Goal: Task Accomplishment & Management: Use online tool/utility

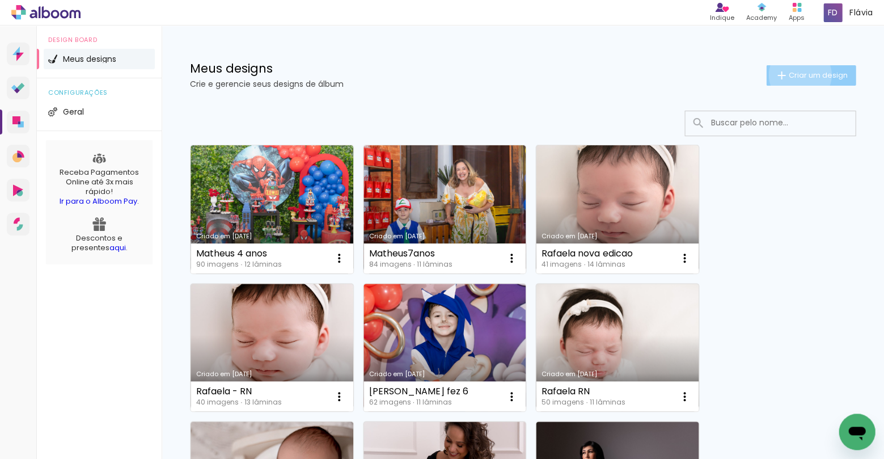
click at [797, 75] on span "Criar um design" at bounding box center [817, 74] width 59 height 7
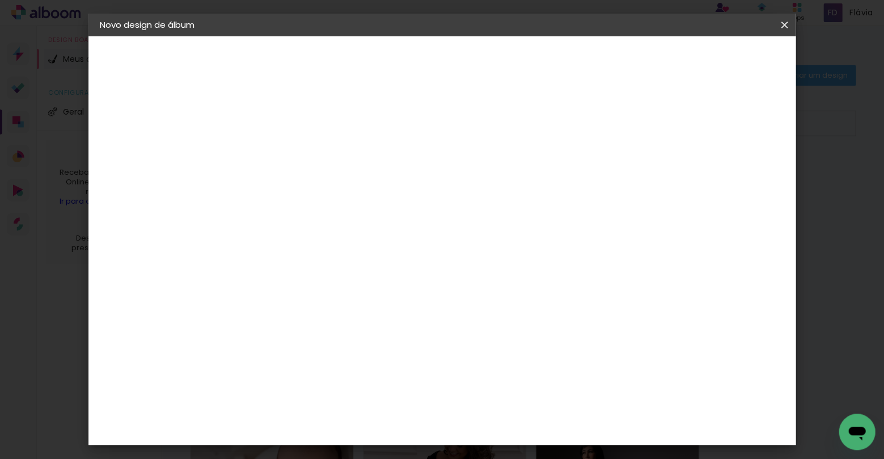
click at [285, 158] on input at bounding box center [285, 152] width 0 height 18
type input "Marina 2 anos"
type paper-input "Marina 2 anos"
click at [0, 0] on slot "Avançar" at bounding box center [0, 0] width 0 height 0
click at [337, 375] on div "AlfaFotoBook" at bounding box center [307, 379] width 60 height 9
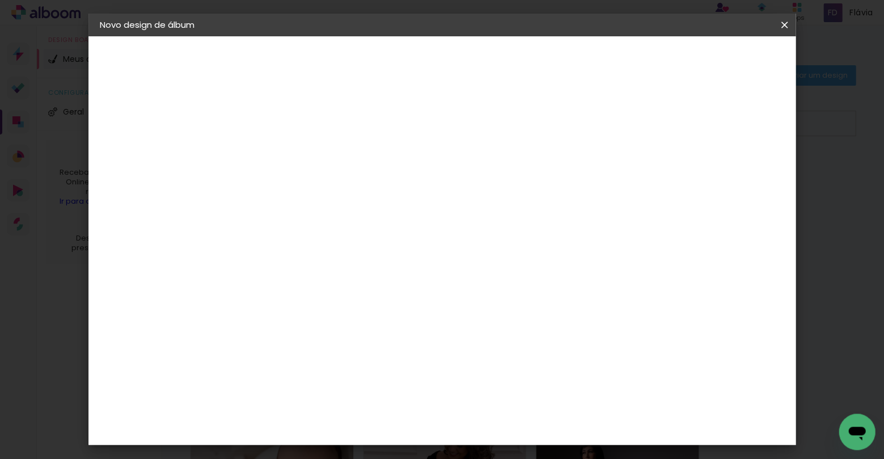
click at [337, 375] on div "AlfaFotoBook" at bounding box center [307, 379] width 60 height 9
click at [0, 0] on slot "Avançar" at bounding box center [0, 0] width 0 height 0
click at [404, 307] on span "20 × 20 cm" at bounding box center [383, 322] width 42 height 30
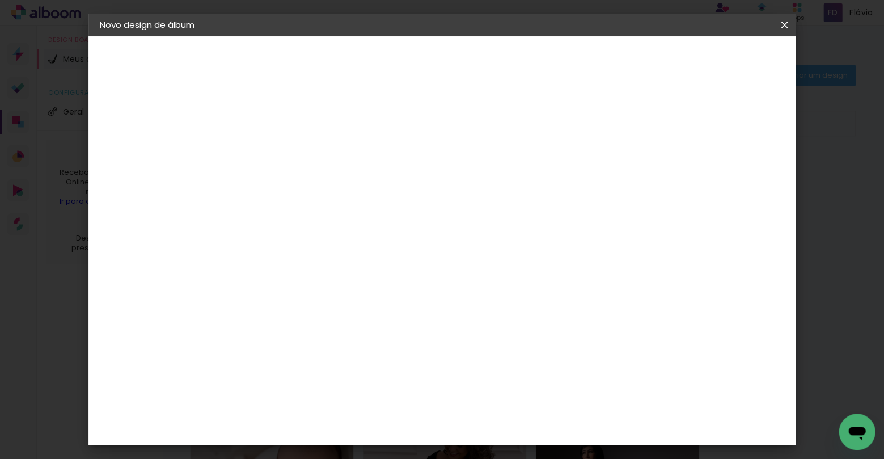
click at [0, 0] on slot "Avançar" at bounding box center [0, 0] width 0 height 0
click at [721, 61] on span "Iniciar design" at bounding box center [696, 60] width 52 height 8
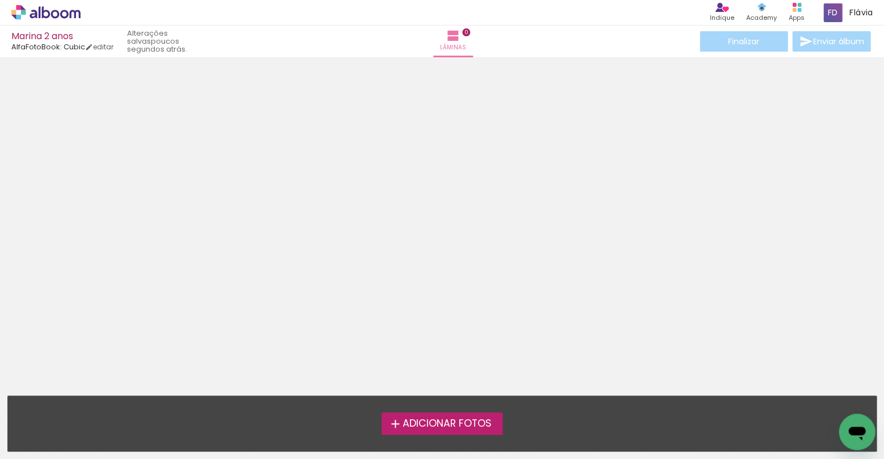
click at [481, 423] on span "Adicionar Fotos" at bounding box center [446, 424] width 89 height 10
click at [0, 0] on input "file" at bounding box center [0, 0] width 0 height 0
